Goal: Find contact information: Find contact information

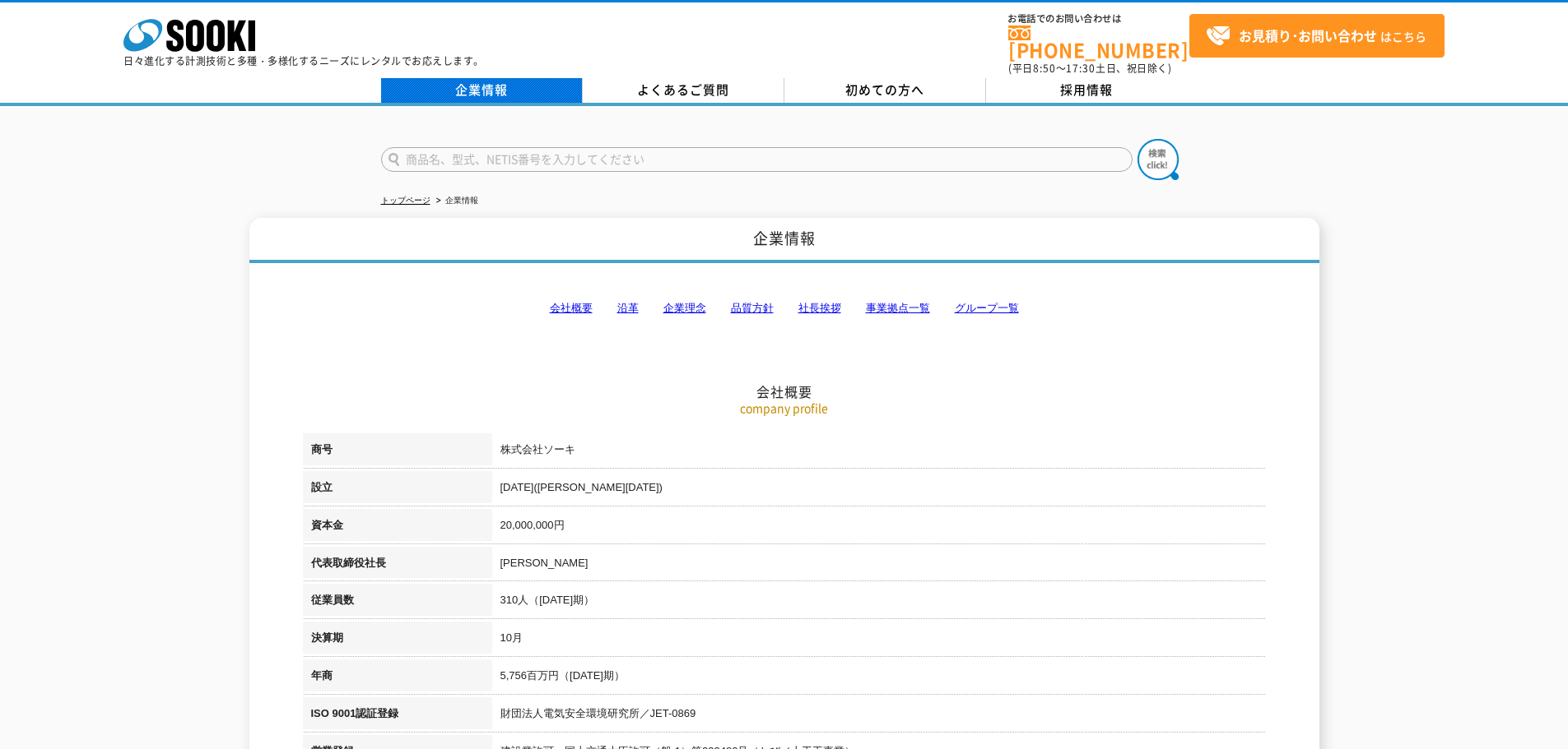
click at [516, 80] on link "企業情報" at bounding box center [482, 90] width 202 height 25
click at [584, 302] on link "会社概要" at bounding box center [571, 308] width 43 height 12
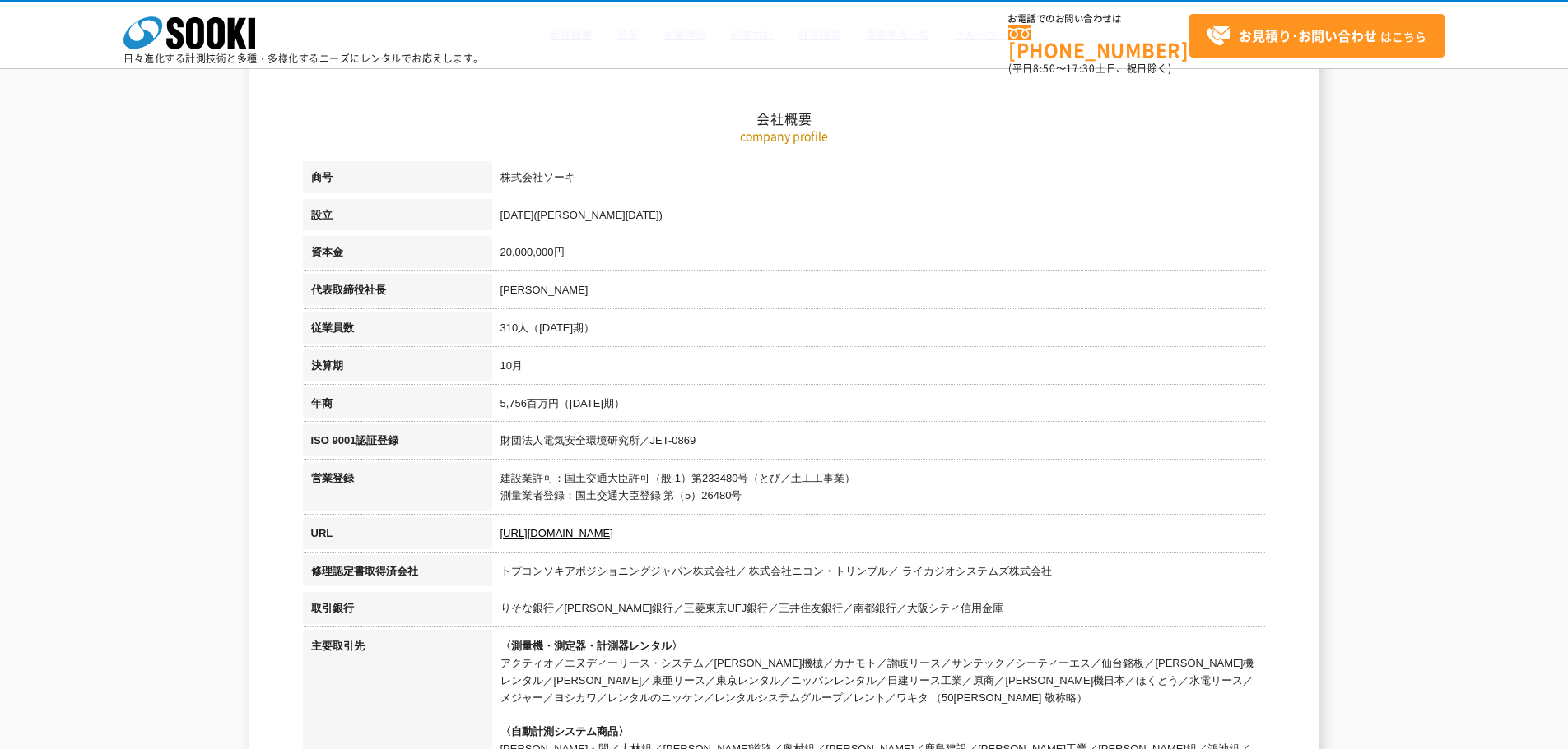
scroll to position [208, 0]
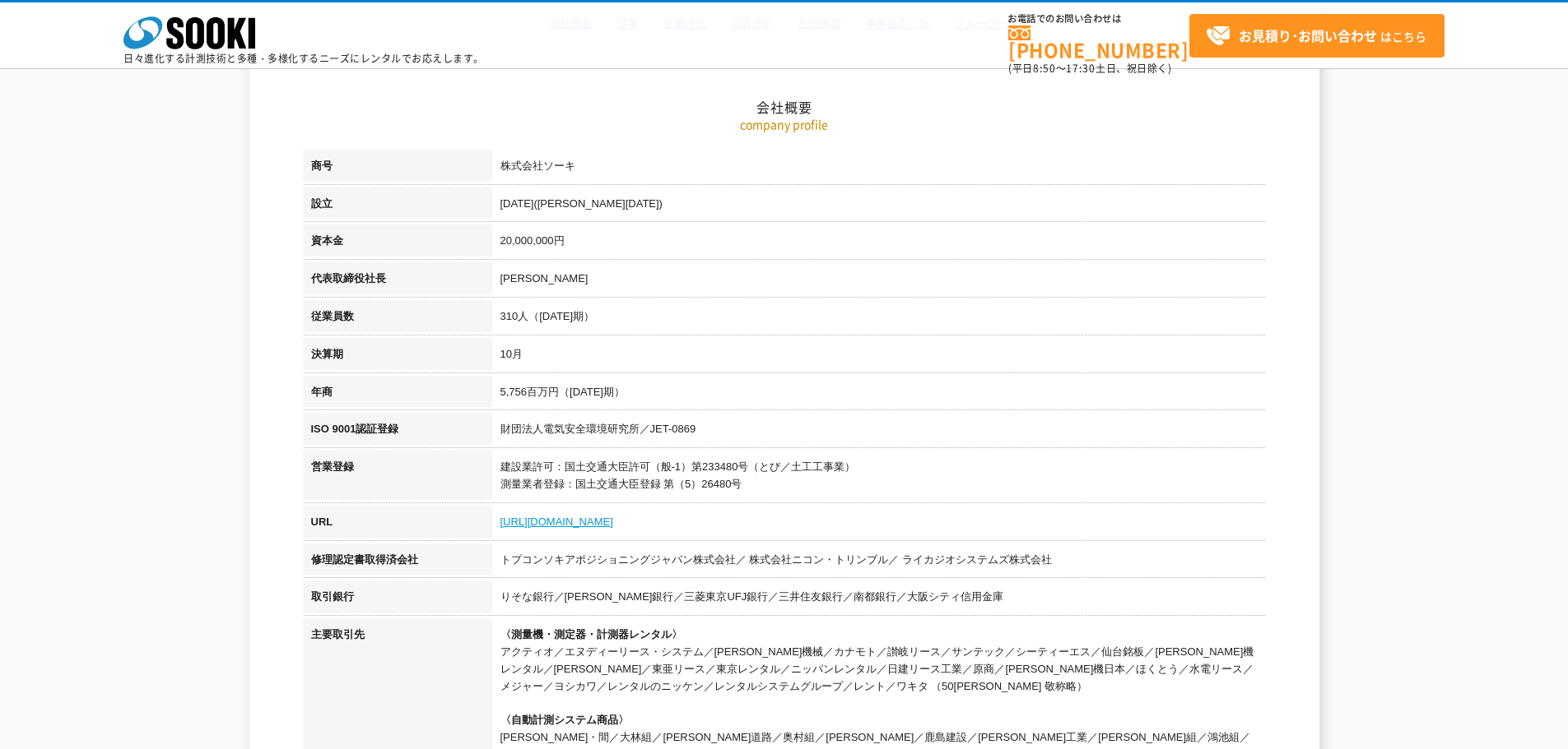
click at [553, 527] on link "[URL][DOMAIN_NAME]" at bounding box center [556, 522] width 113 height 12
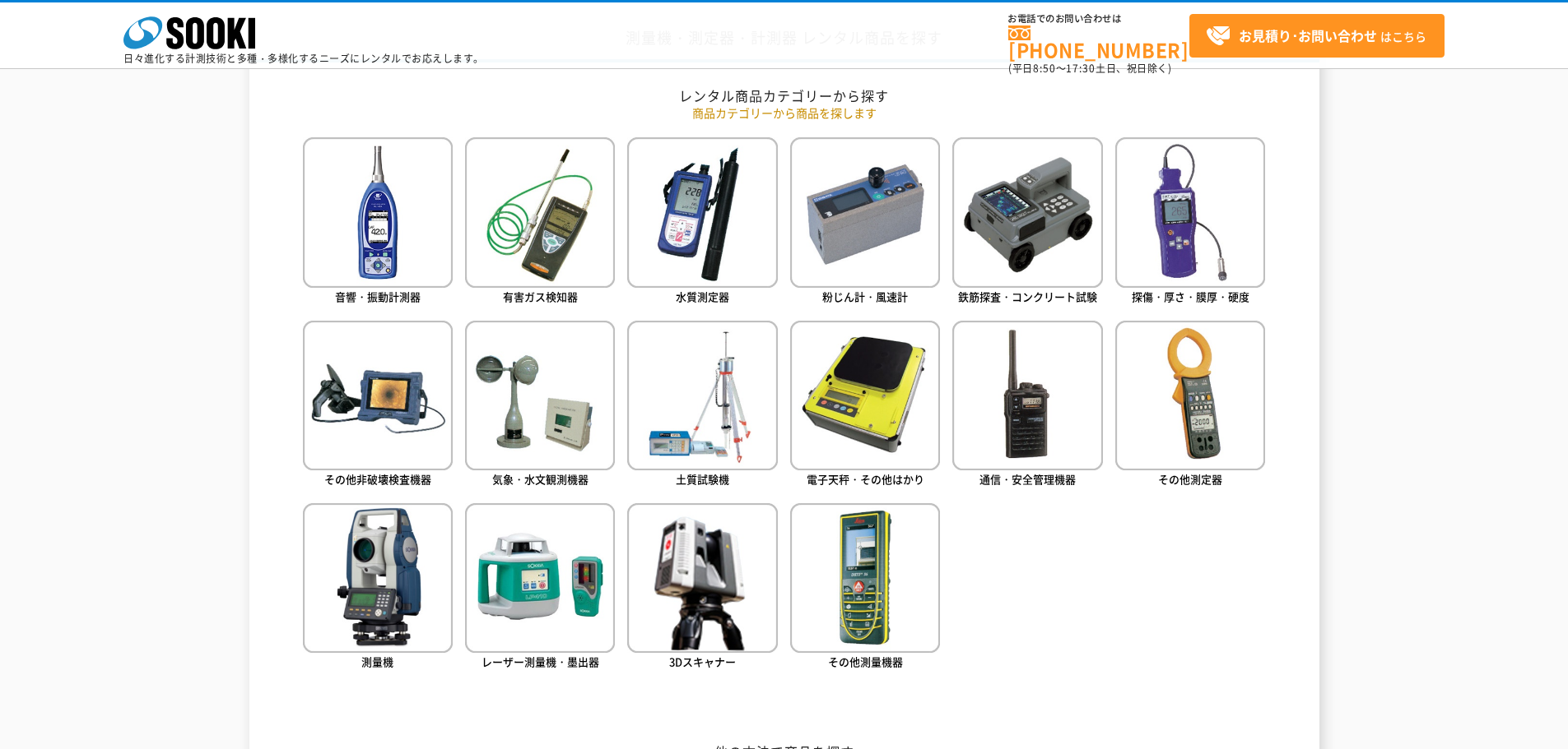
scroll to position [710, 0]
